Goal: Task Accomplishment & Management: Manage account settings

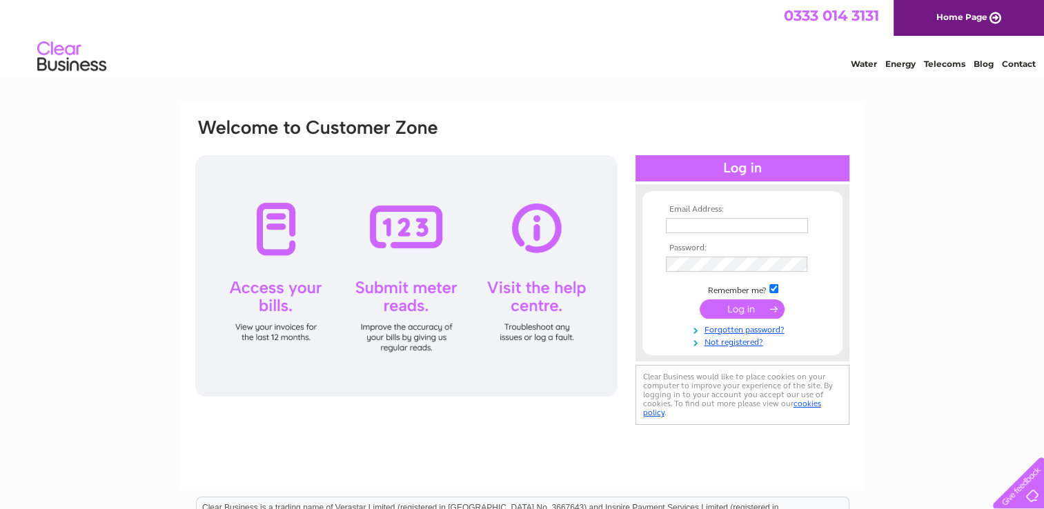
type input "[EMAIL_ADDRESS][DOMAIN_NAME]"
click at [739, 310] on input "submit" at bounding box center [741, 308] width 85 height 19
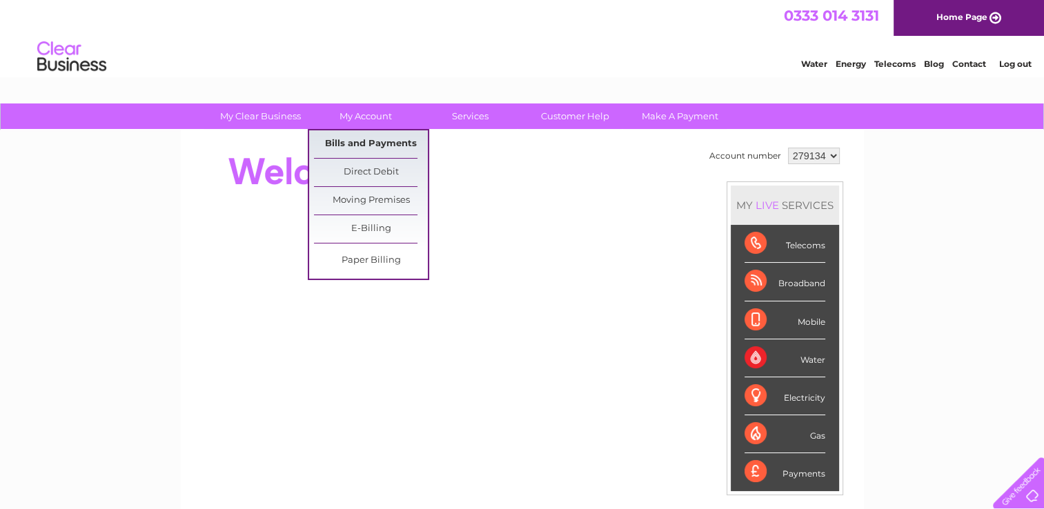
click at [362, 144] on link "Bills and Payments" at bounding box center [371, 144] width 114 height 28
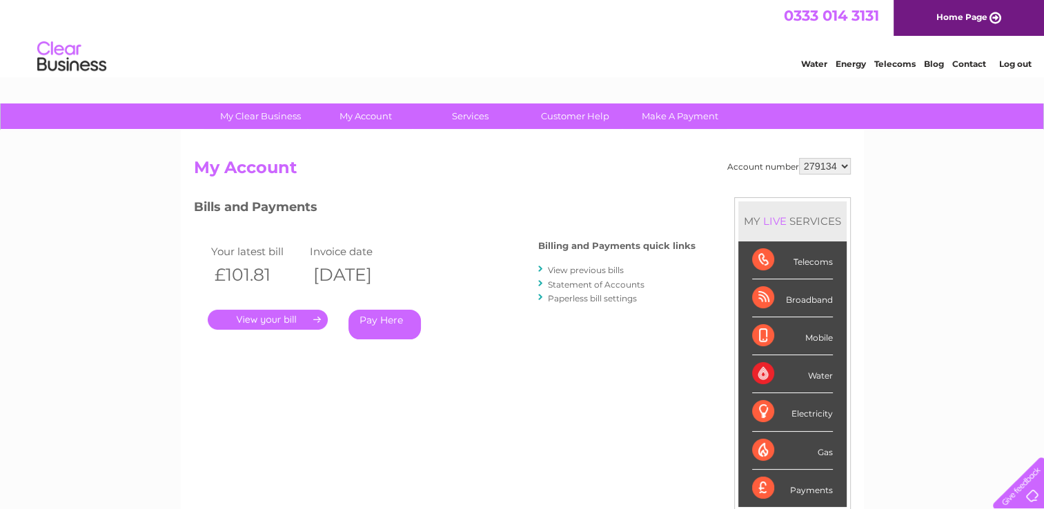
click at [275, 320] on link "." at bounding box center [268, 320] width 120 height 20
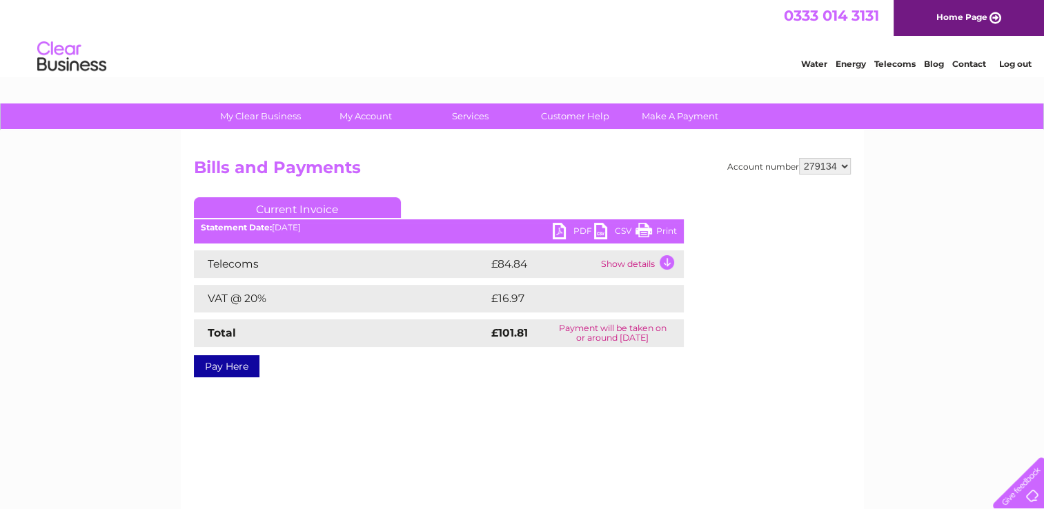
click at [564, 230] on link "PDF" at bounding box center [573, 233] width 41 height 20
